Goal: Transaction & Acquisition: Download file/media

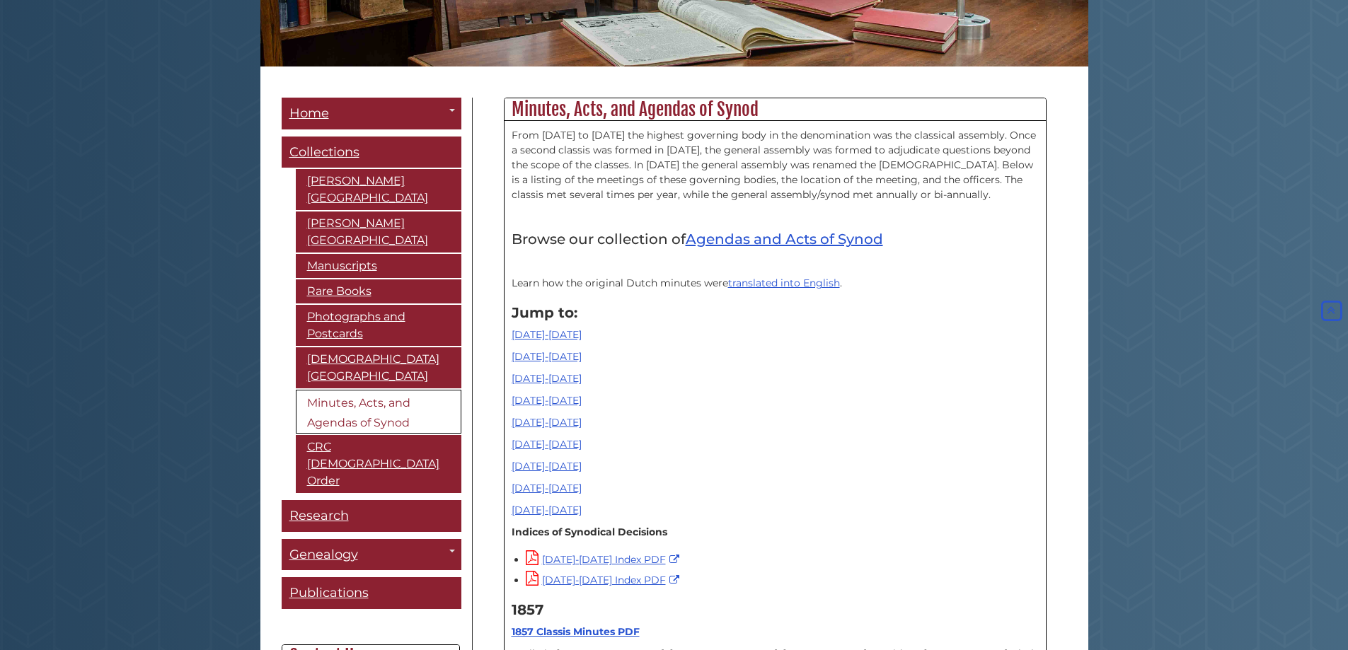
scroll to position [337, 0]
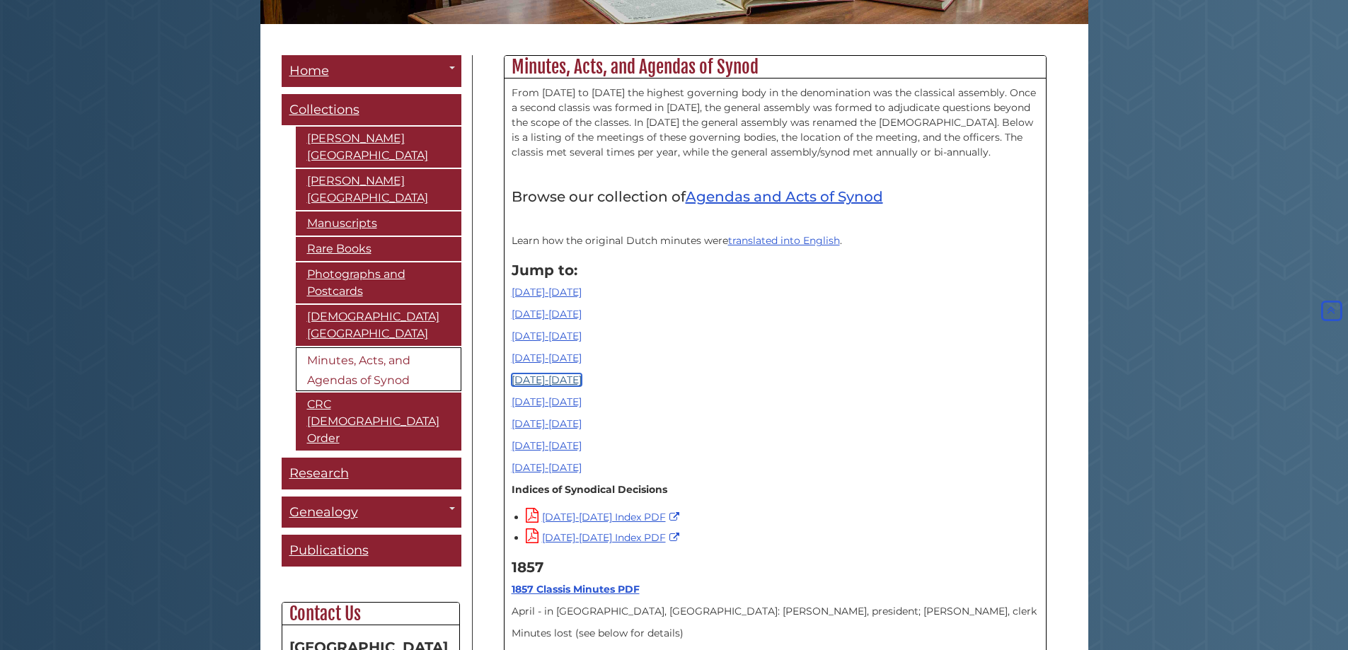
click at [543, 378] on link "[DATE]-[DATE]" at bounding box center [546, 379] width 70 height 13
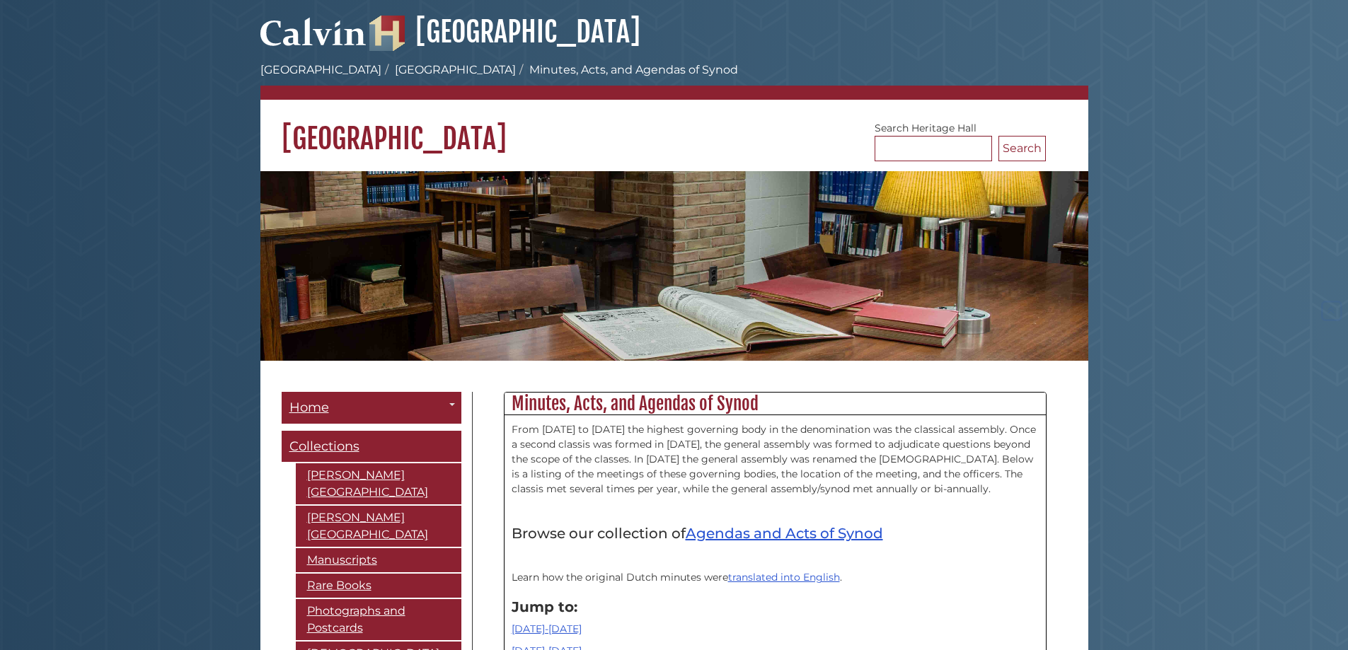
scroll to position [6982, 0]
